Goal: Task Accomplishment & Management: Use online tool/utility

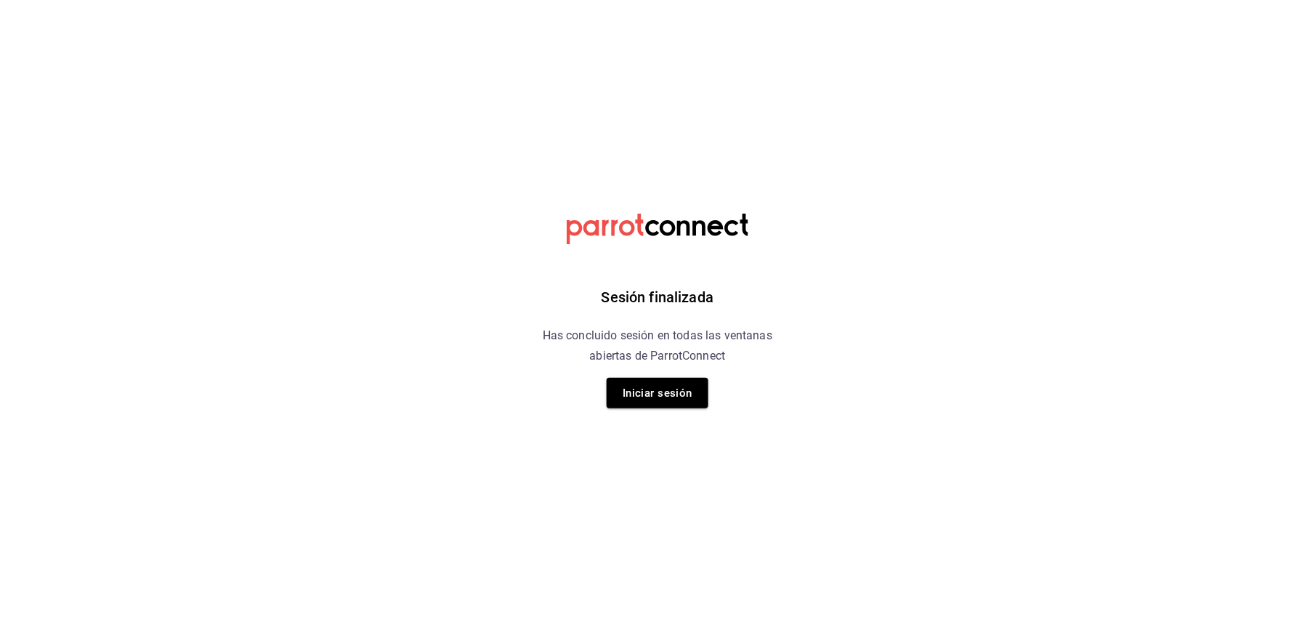
click at [655, 400] on button "Iniciar sesión" at bounding box center [658, 393] width 102 height 31
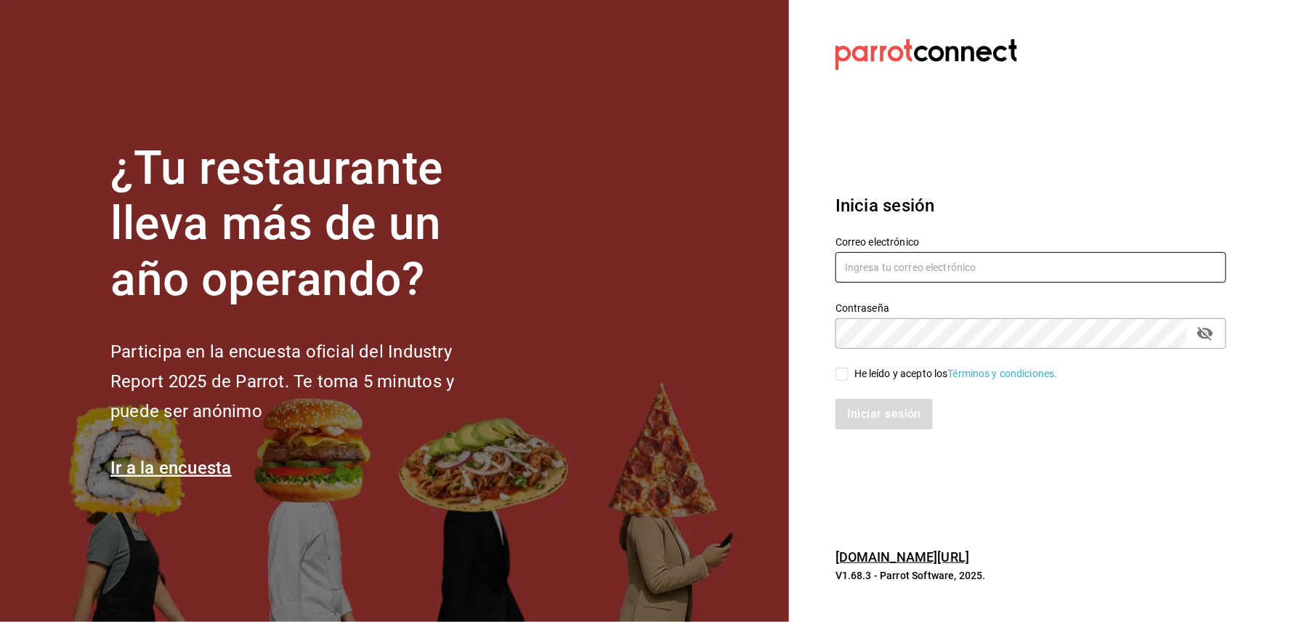
type input "cuerno.cdmx@grupocosteno.com"
drag, startPoint x: 838, startPoint y: 382, endPoint x: 849, endPoint y: 384, distance: 11.8
click at [843, 382] on div "Iniciar sesión" at bounding box center [1022, 405] width 408 height 48
click at [848, 381] on div "Iniciar sesión" at bounding box center [1022, 405] width 408 height 48
click at [841, 366] on label "He leído y acepto los Términos y condiciones." at bounding box center [946, 373] width 222 height 15
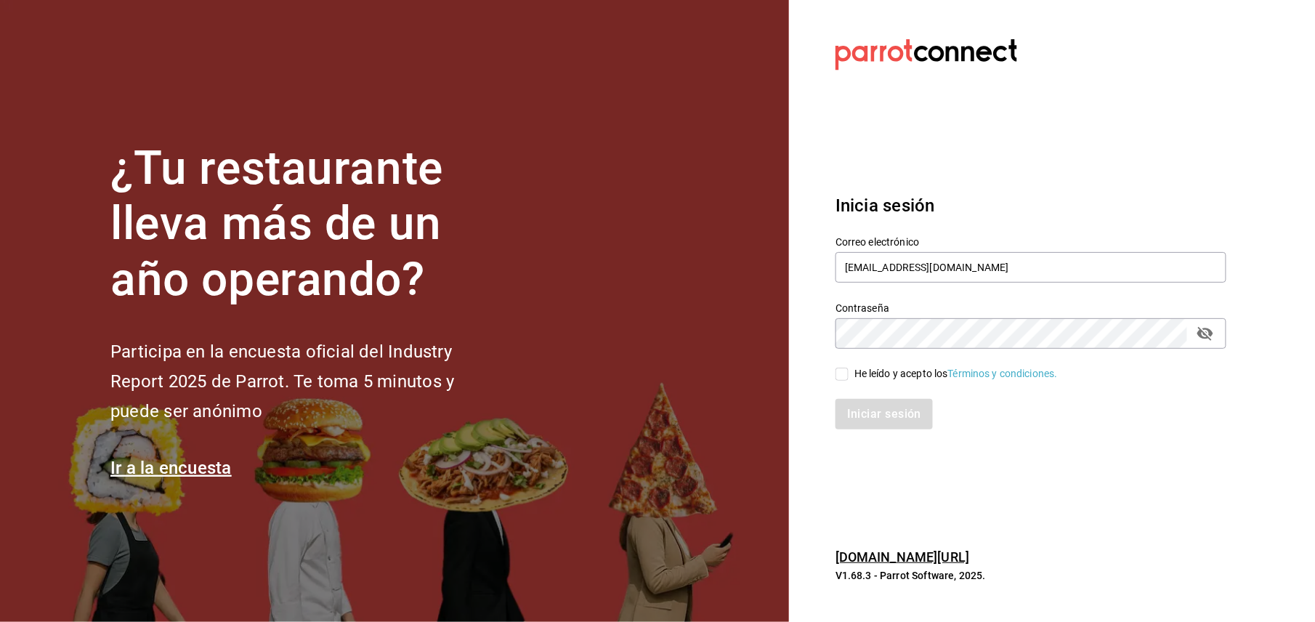
click at [841, 368] on input "He leído y acepto los Términos y condiciones." at bounding box center [841, 374] width 13 height 13
checkbox input "true"
click at [869, 416] on button "Iniciar sesión" at bounding box center [884, 414] width 99 height 31
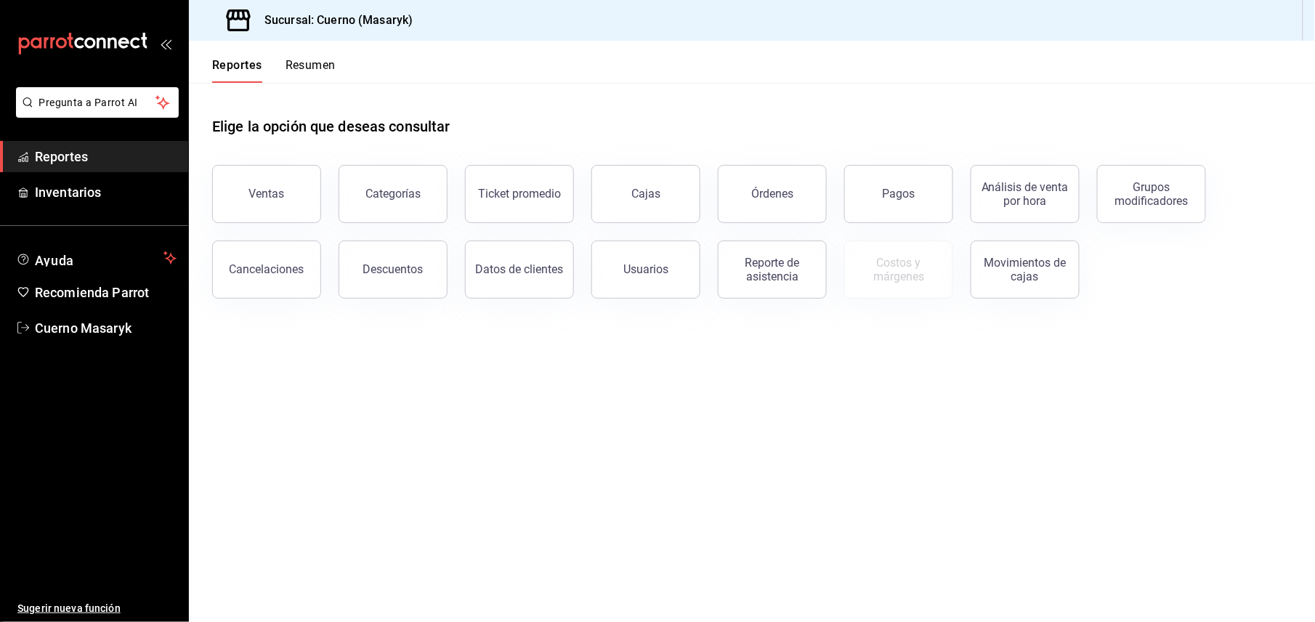
drag, startPoint x: 311, startPoint y: 173, endPoint x: 305, endPoint y: 178, distance: 7.7
click at [312, 173] on button "Ventas" at bounding box center [266, 194] width 109 height 58
